Goal: Find specific page/section: Locate a particular part of the current website

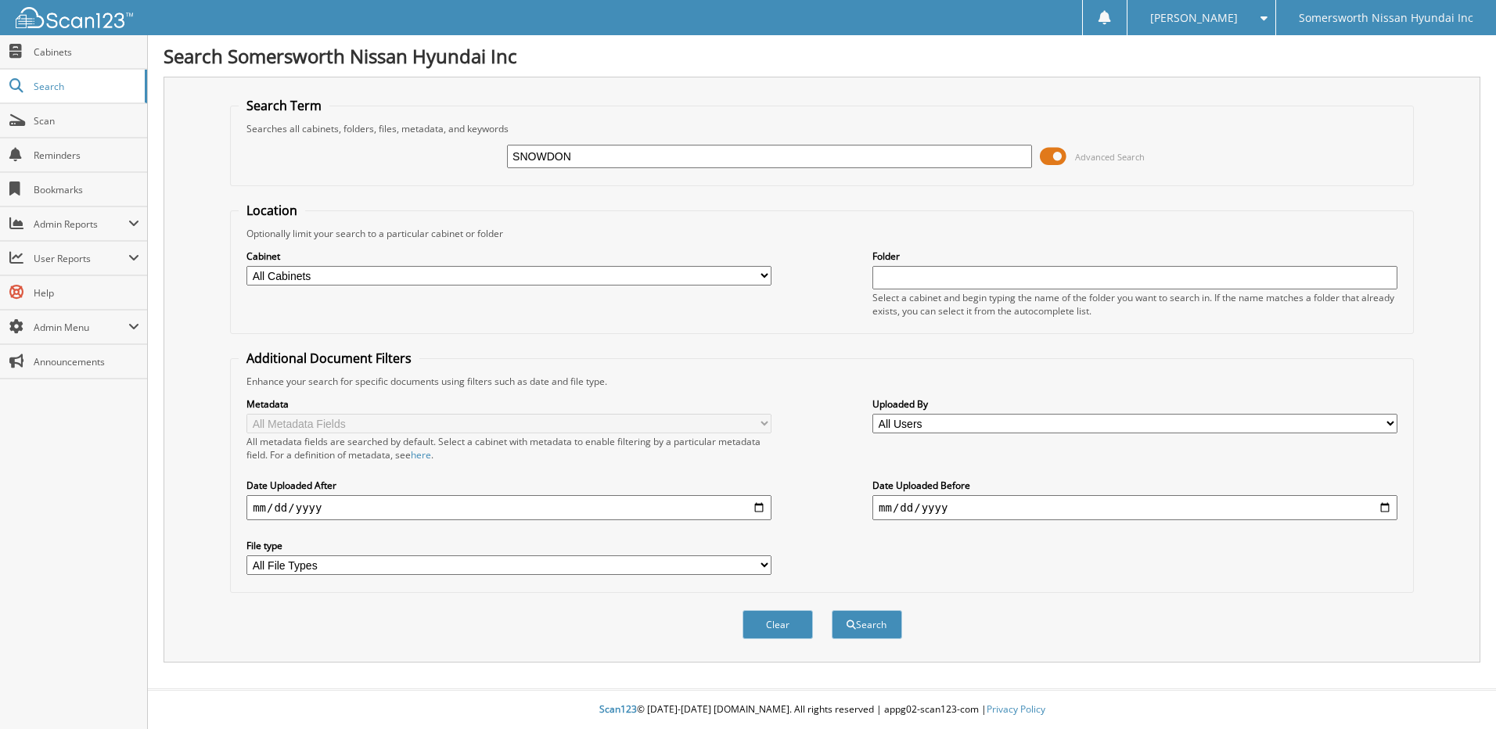
type input "SNOWDON"
click at [832, 610] on button "Search" at bounding box center [867, 624] width 70 height 29
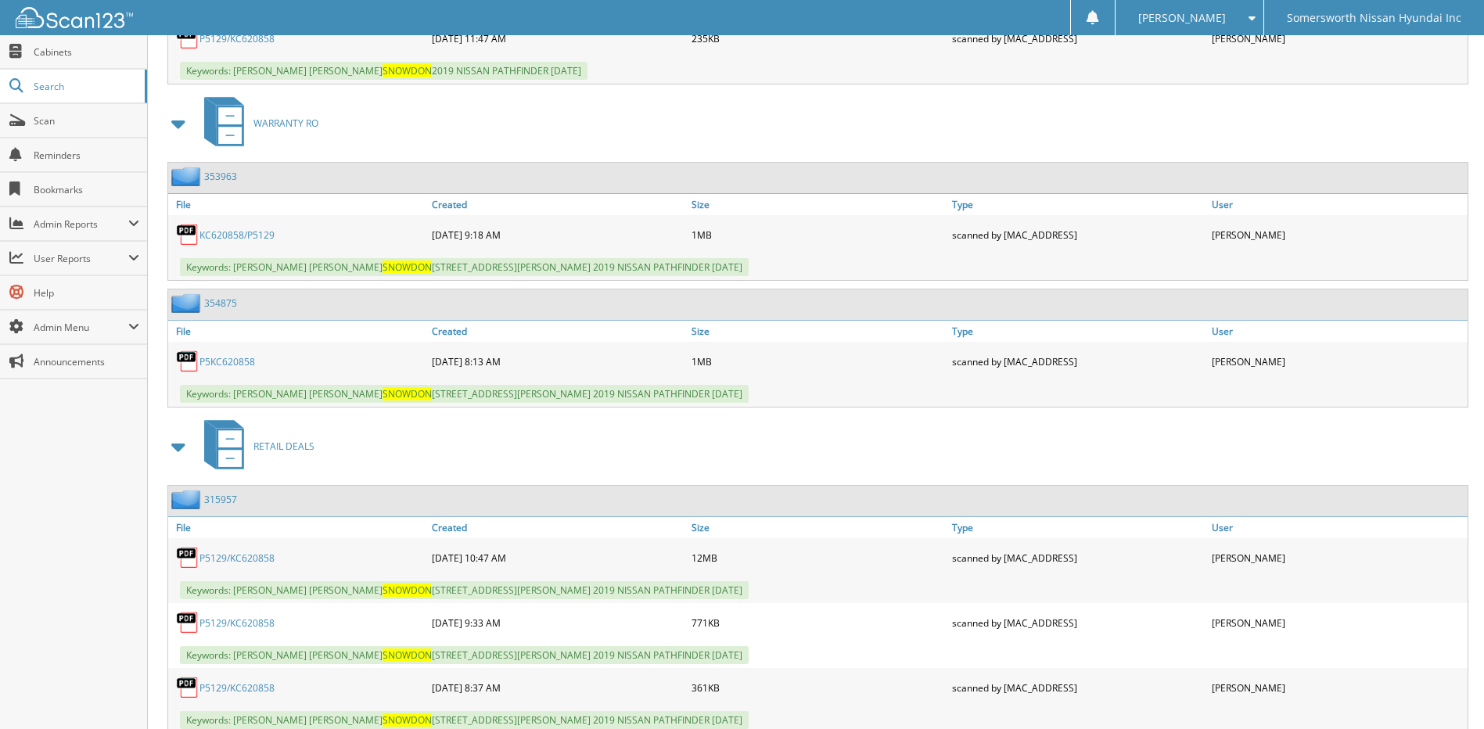
scroll to position [1122, 0]
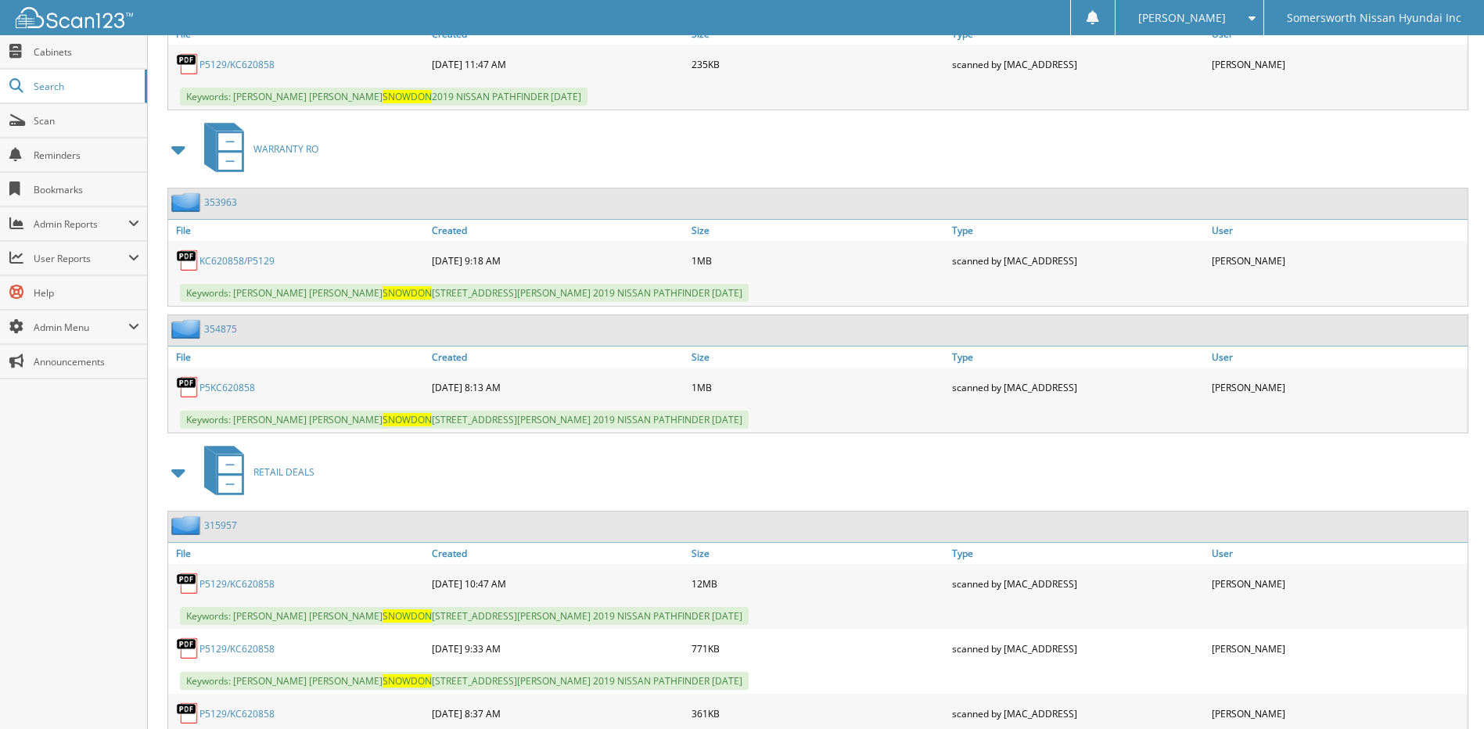
click at [243, 258] on link "KC620858/P5129" at bounding box center [236, 260] width 75 height 13
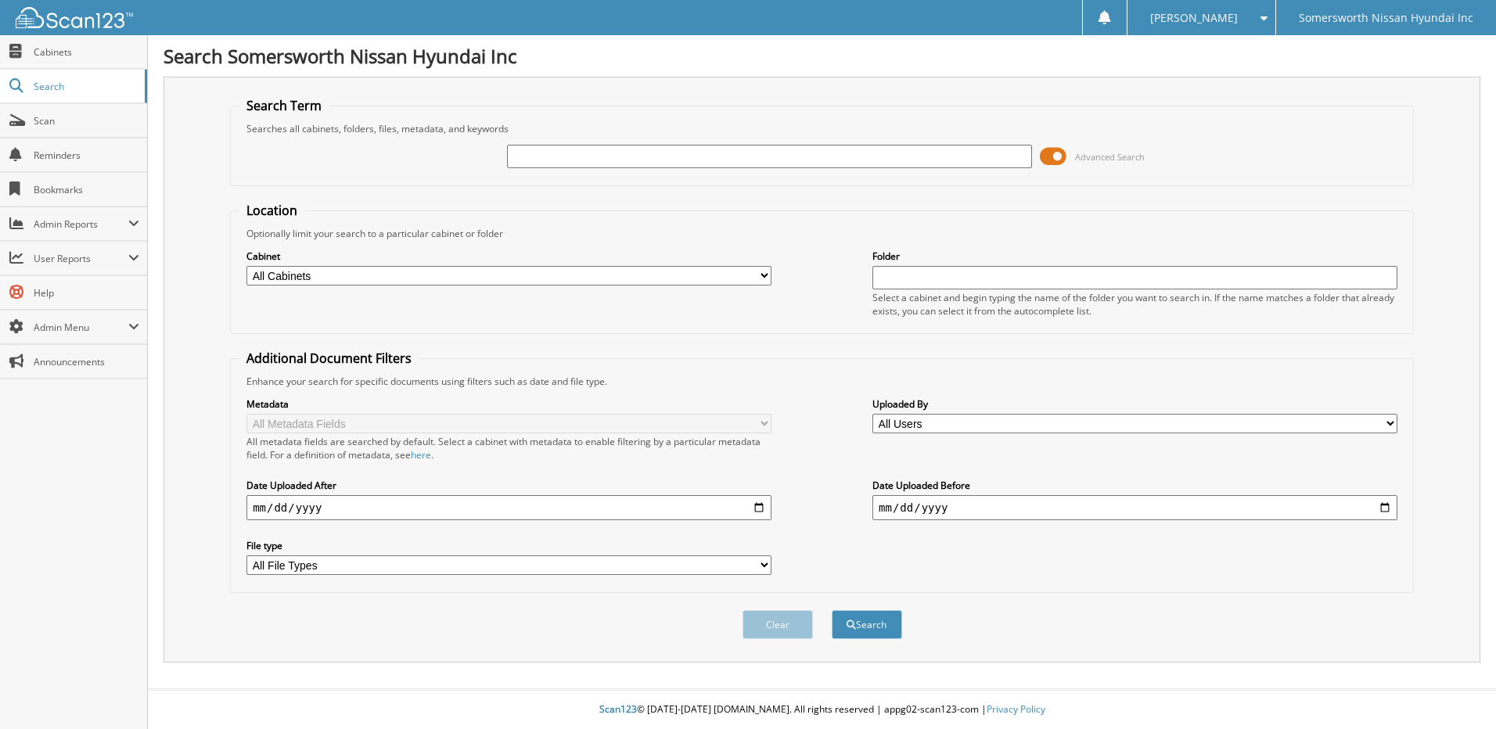
click at [667, 156] on input "text" at bounding box center [769, 156] width 525 height 23
type input "P6897A"
click at [832, 610] on button "Search" at bounding box center [867, 624] width 70 height 29
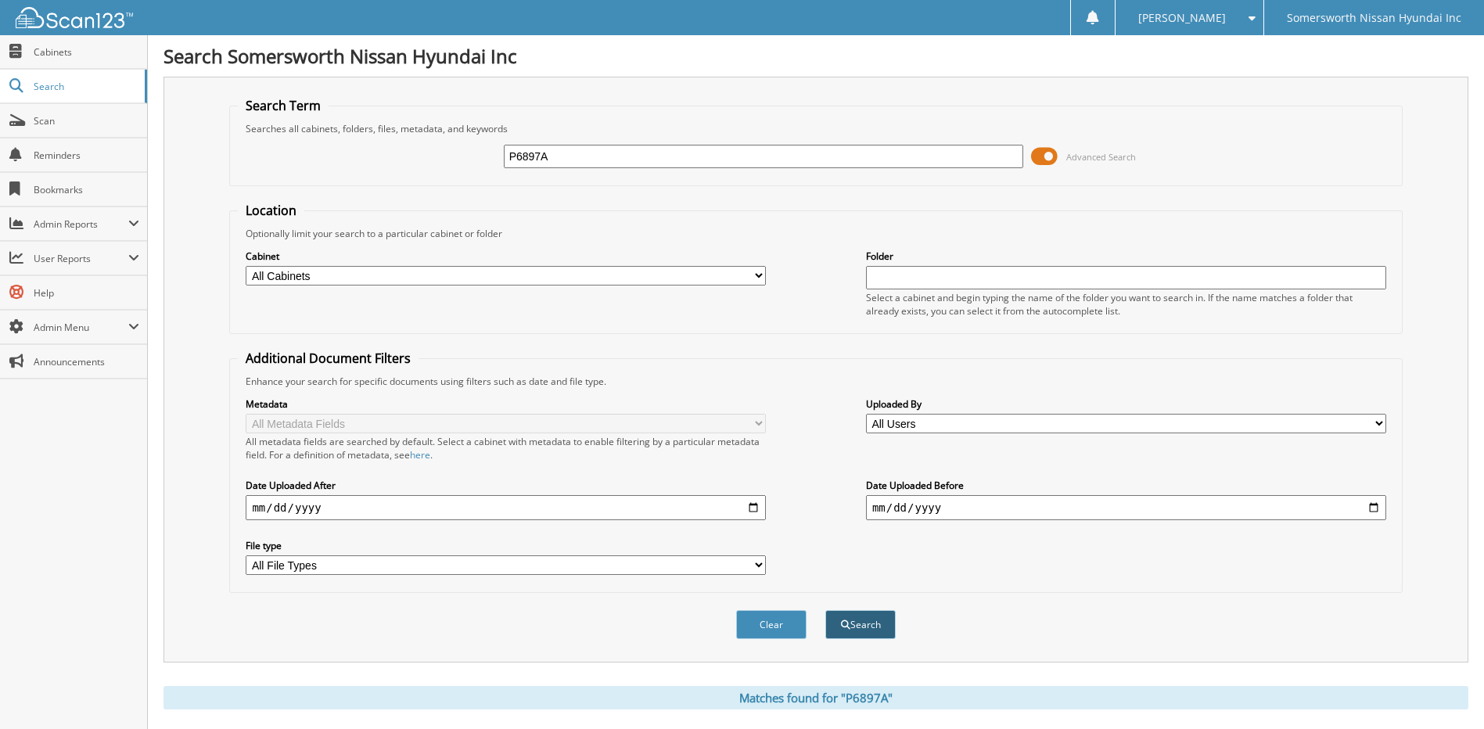
click at [878, 623] on button "Search" at bounding box center [860, 624] width 70 height 29
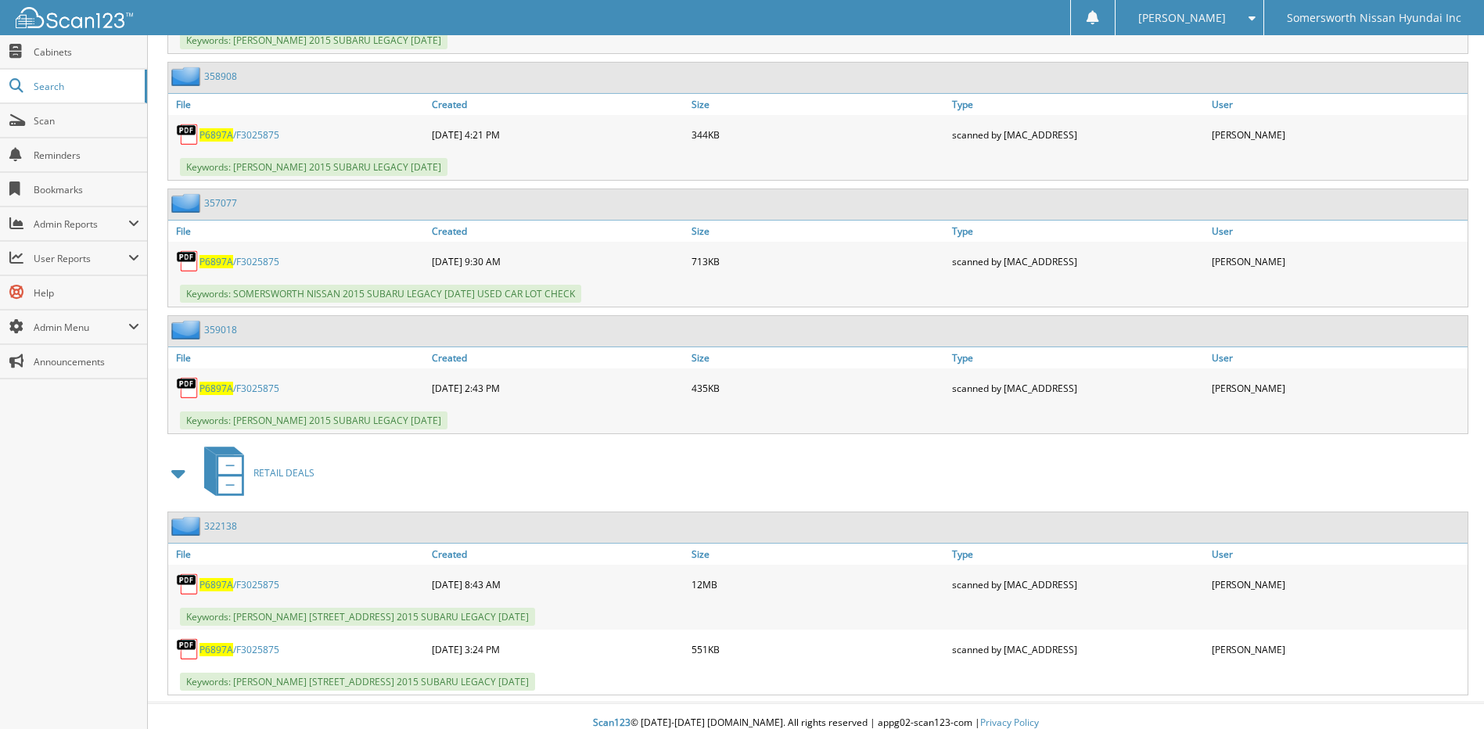
scroll to position [1001, 0]
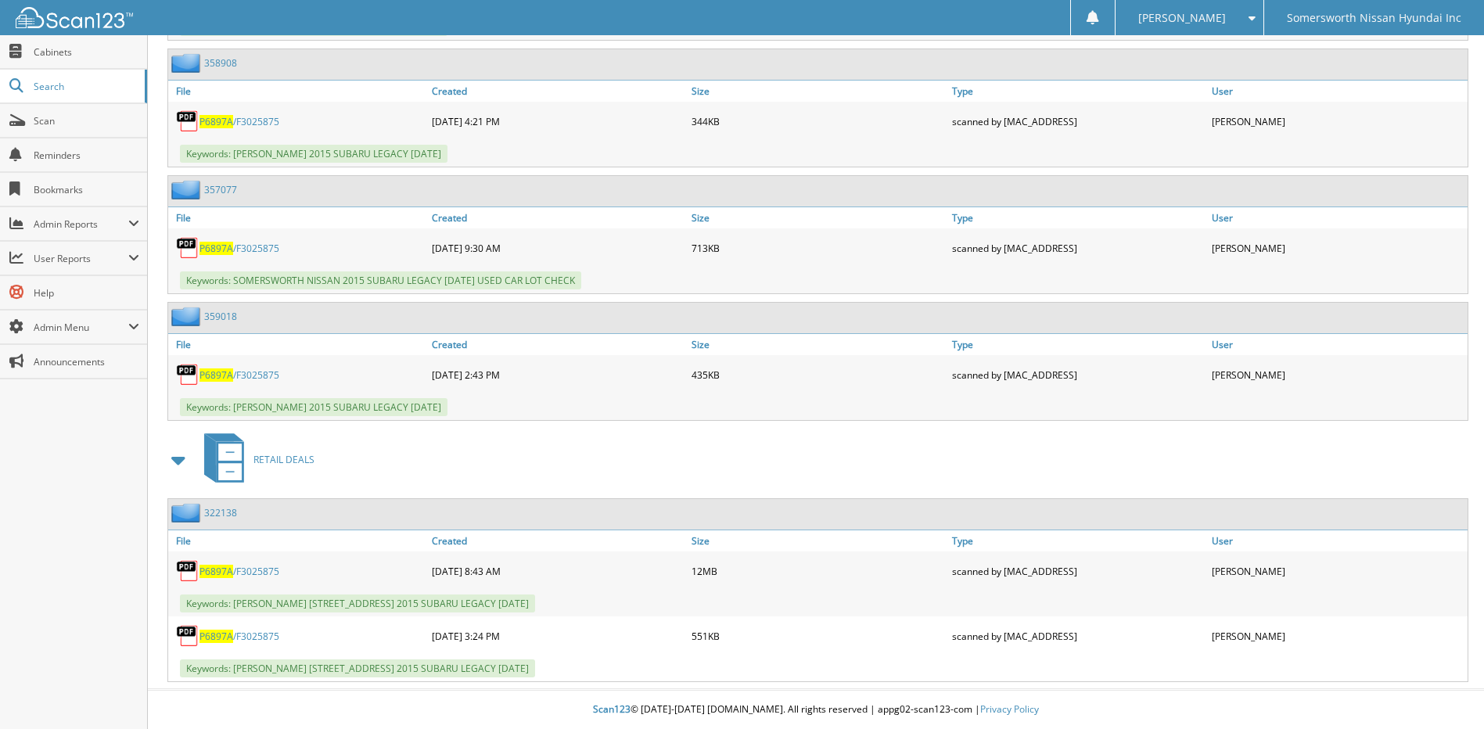
click at [244, 570] on link "P6897A /F3025875" at bounding box center [239, 571] width 80 height 13
